Goal: Register for event/course

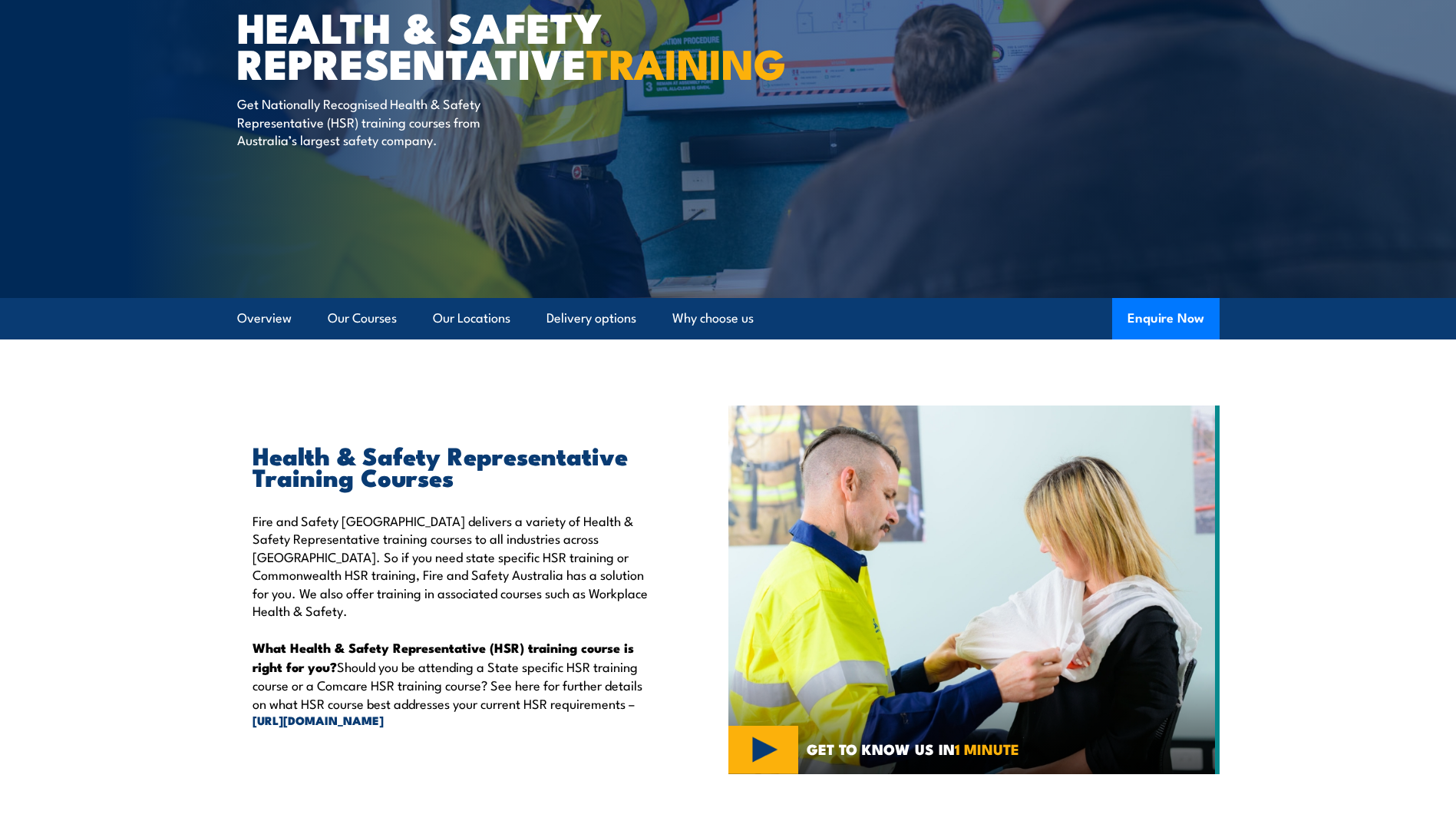
scroll to position [153, 0]
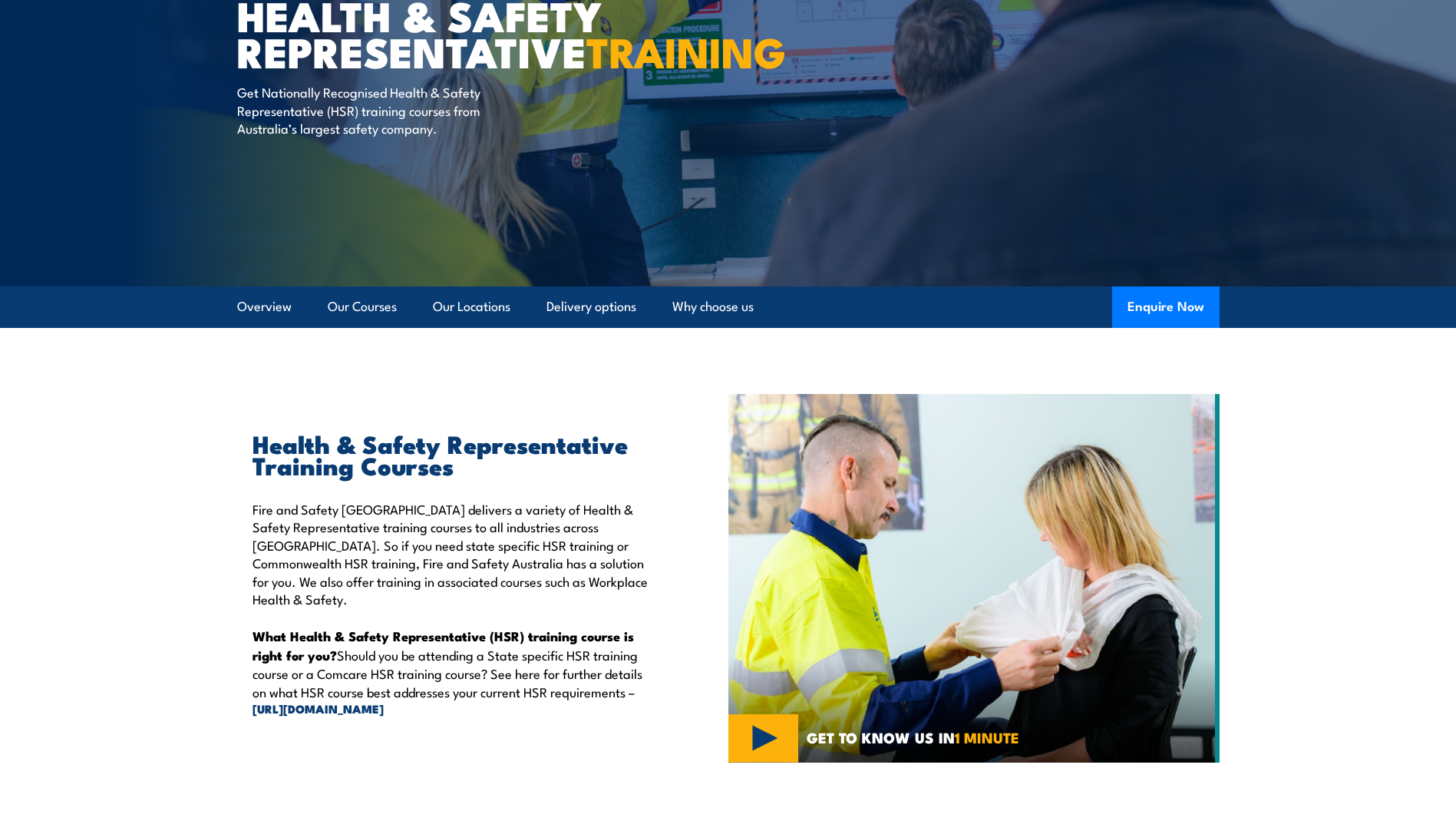
click at [572, 758] on div "Health & Safety Representative Training Courses Fire and Safety [GEOGRAPHIC_DAT…" at bounding box center [483, 578] width 492 height 369
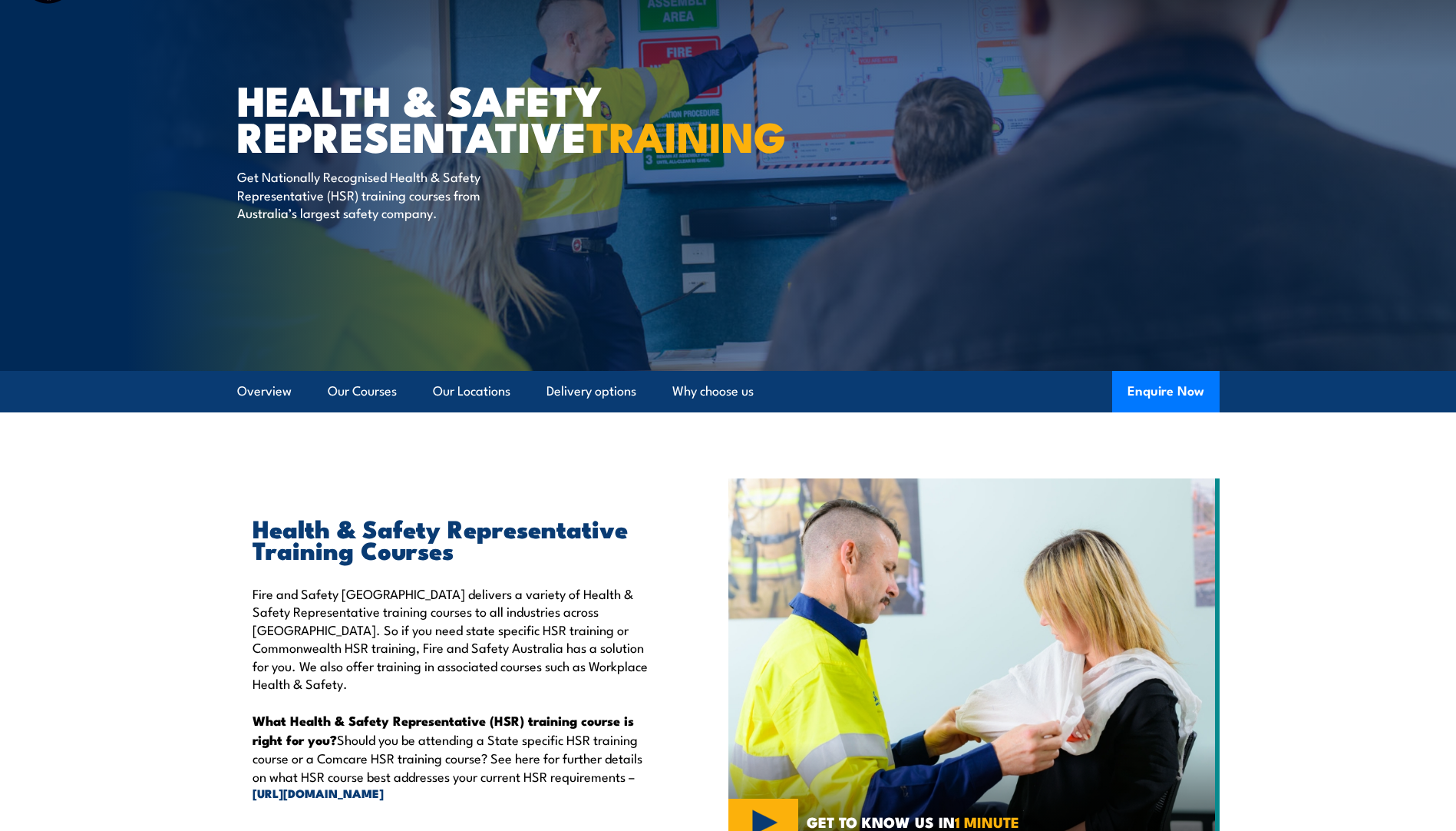
scroll to position [0, 0]
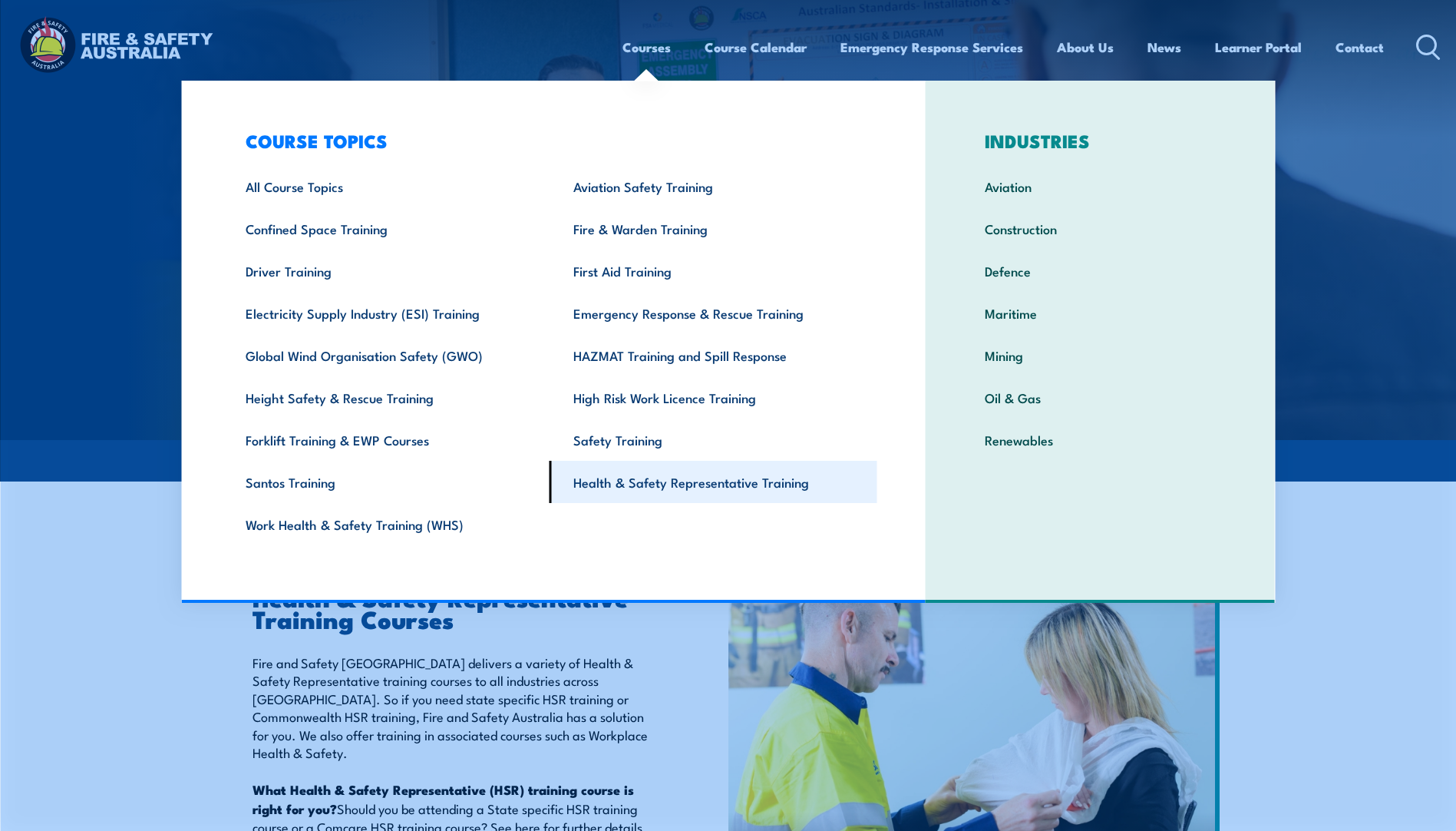
click at [689, 485] on link "Health & Safety Representative Training" at bounding box center [714, 482] width 328 height 42
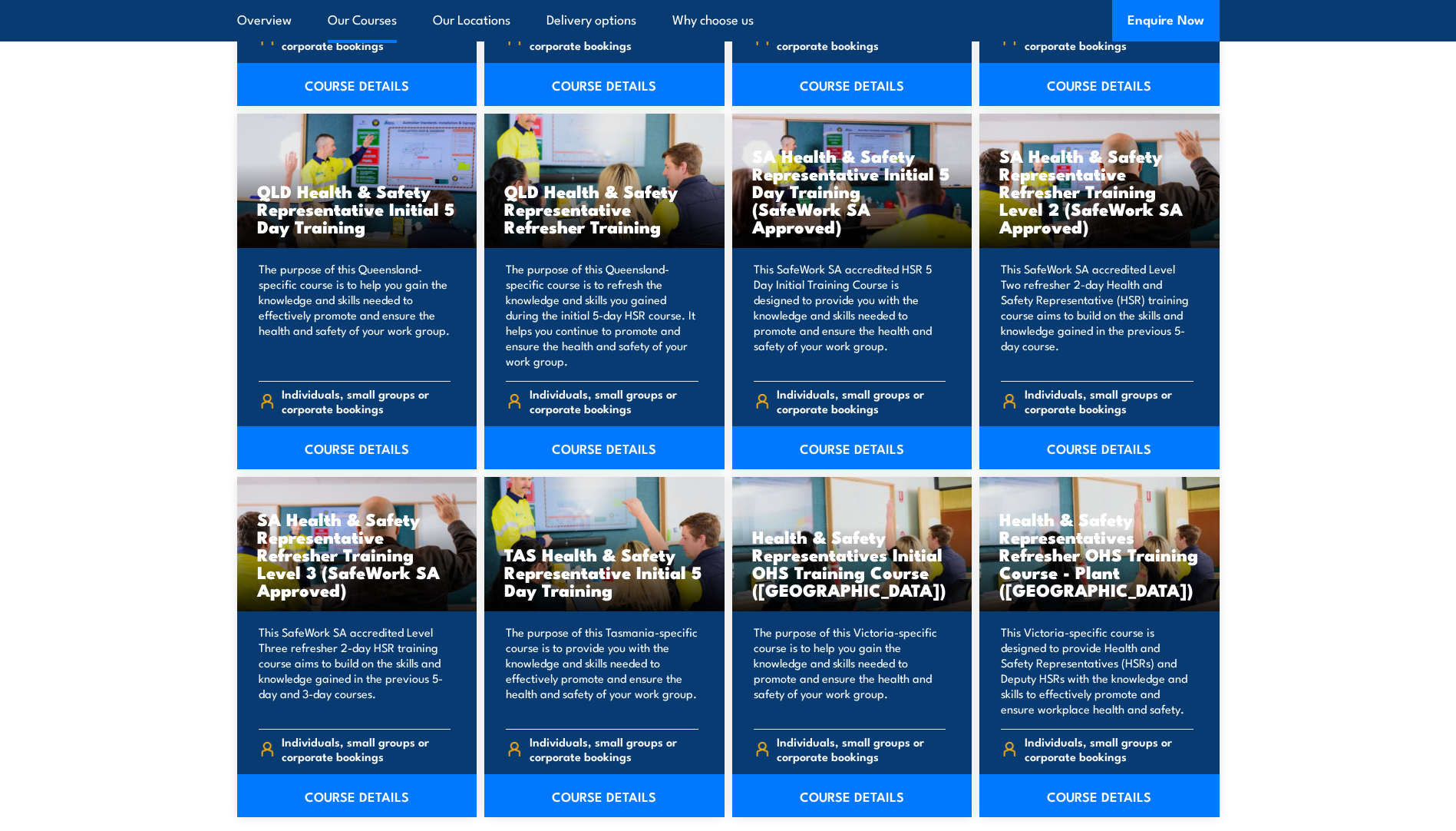
scroll to position [1921, 0]
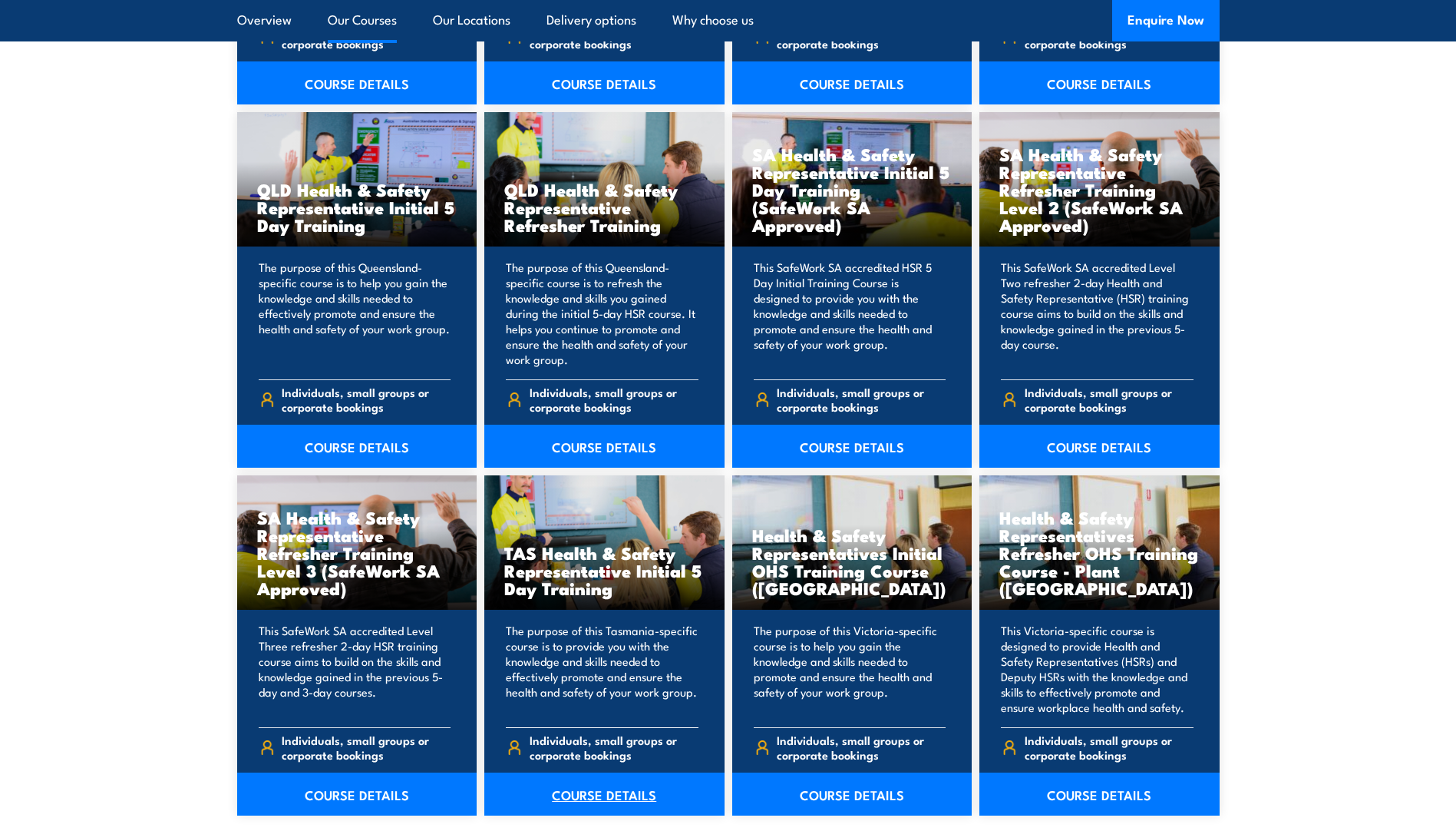
click at [603, 797] on link "COURSE DETAILS" at bounding box center [605, 794] width 241 height 43
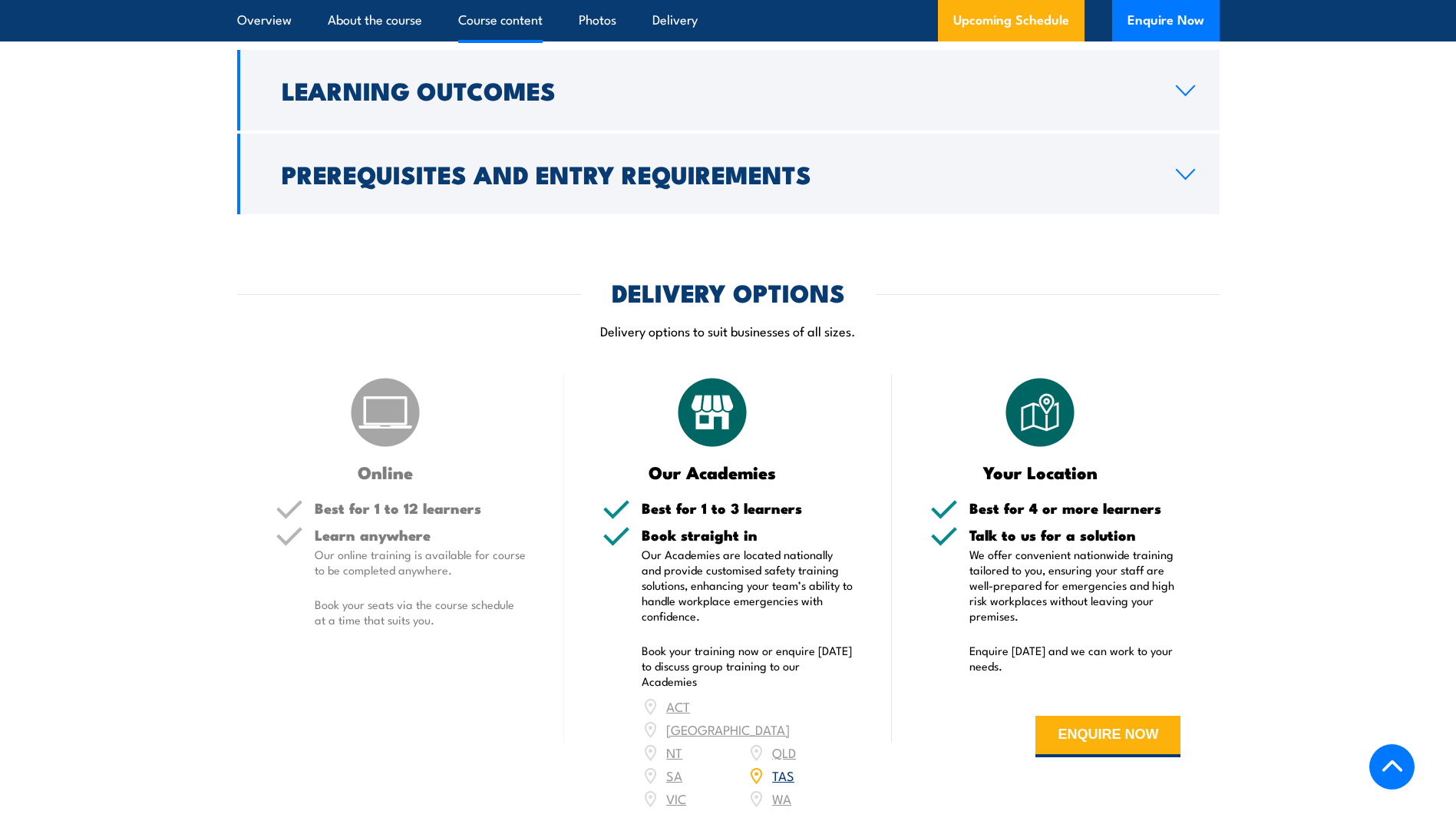
scroll to position [1537, 0]
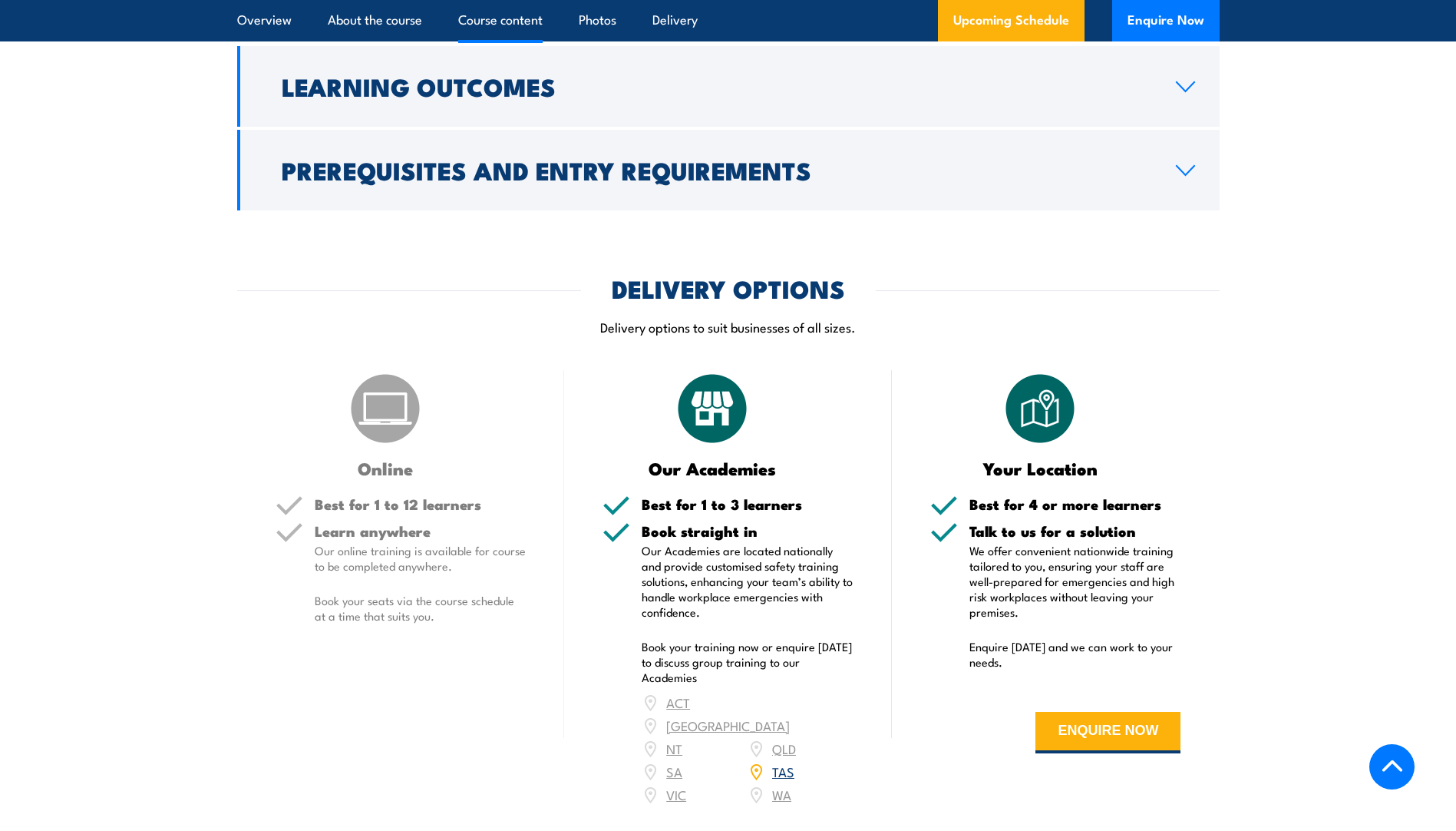
click at [784, 762] on link "TAS" at bounding box center [783, 772] width 22 height 19
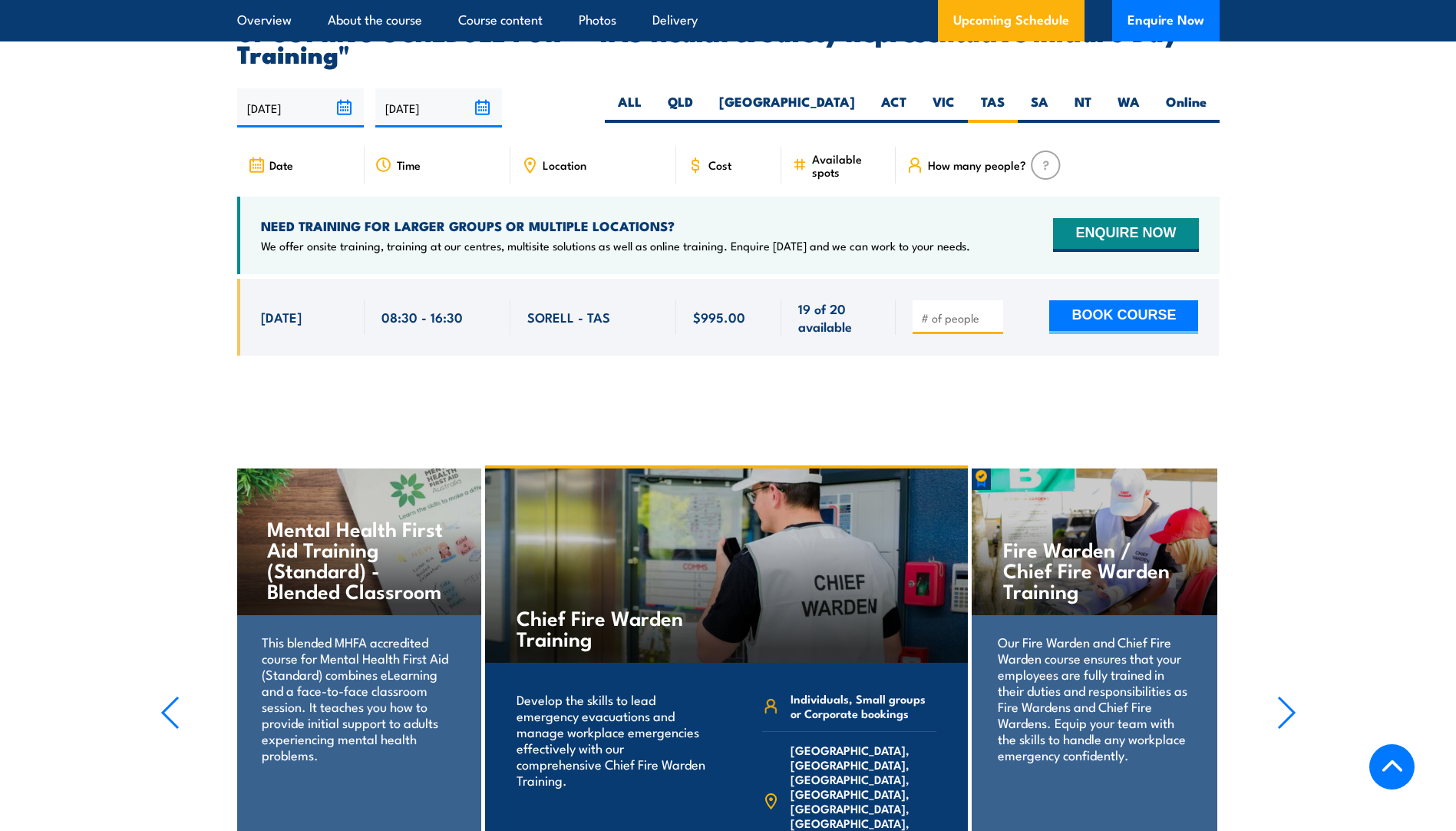
scroll to position [2175, 0]
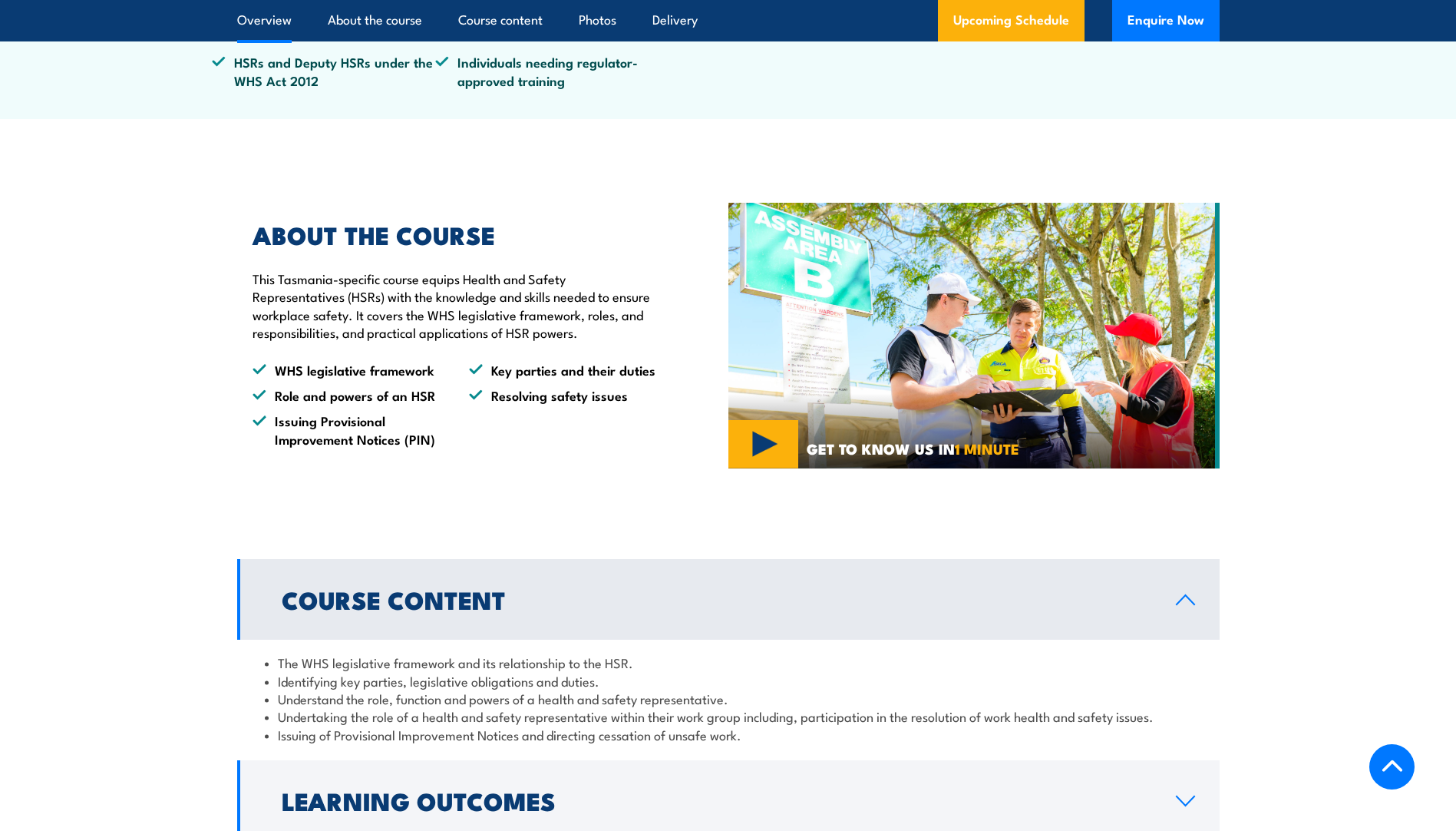
scroll to position [639, 0]
